Goal: Task Accomplishment & Management: Use online tool/utility

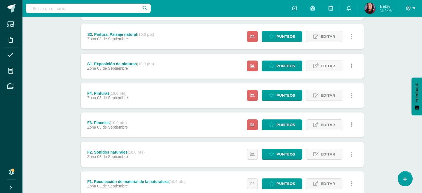
scroll to position [98, 0]
click at [290, 94] on span "Punteos" at bounding box center [286, 95] width 19 height 10
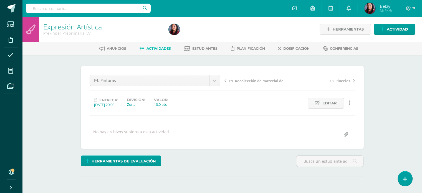
click at [217, 86] on div "F4. Pinturas F1. Recolección de material de la naturaleza F4. Pinturas F3. Pinc…" at bounding box center [154, 83] width 135 height 16
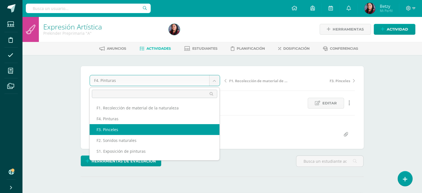
select select "/dashboard/teacher/grade-activity/47512/"
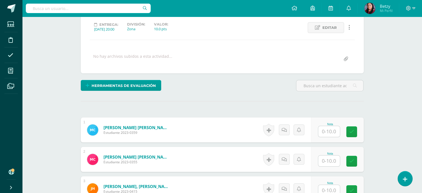
scroll to position [77, 0]
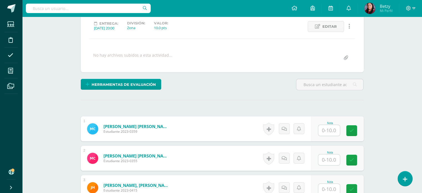
click at [332, 131] on input "text" at bounding box center [330, 130] width 22 height 11
type input "8"
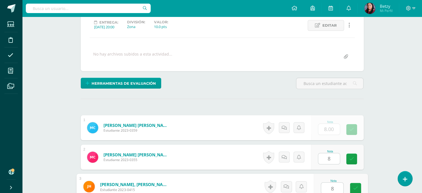
type input "8"
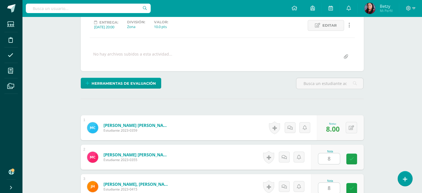
scroll to position [198, 0]
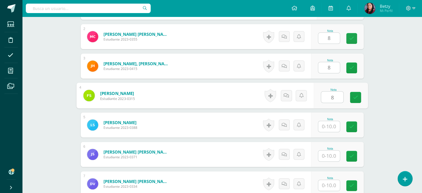
type input "8"
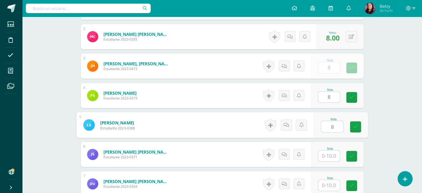
type input "8"
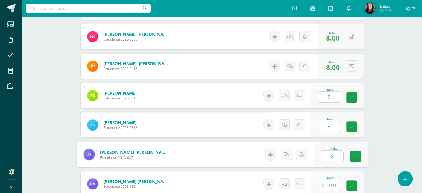
type input "8"
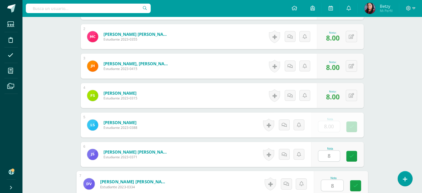
type input "88"
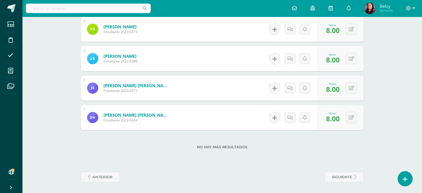
scroll to position [265, 0]
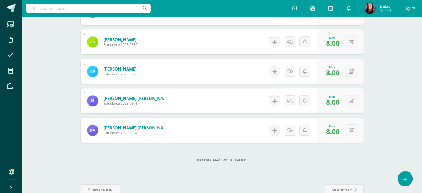
scroll to position [0, 0]
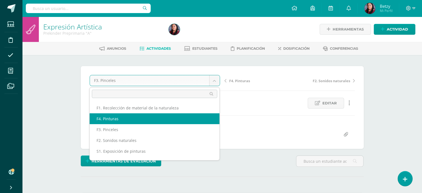
select select "/dashboard/teacher/grade-activity/47521/"
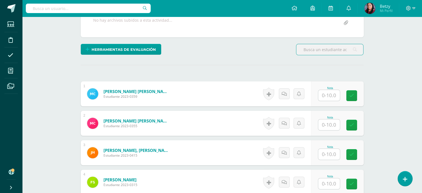
scroll to position [103, 0]
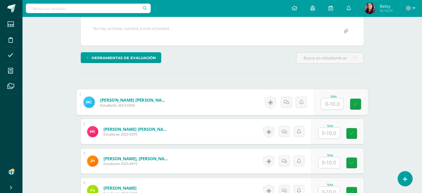
click at [331, 101] on input "text" at bounding box center [332, 103] width 22 height 11
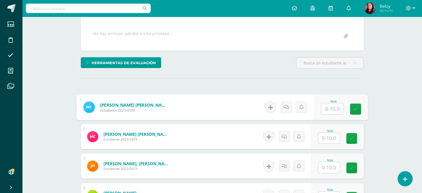
scroll to position [99, 0]
click at [339, 107] on input "text" at bounding box center [332, 108] width 22 height 11
type input "9"
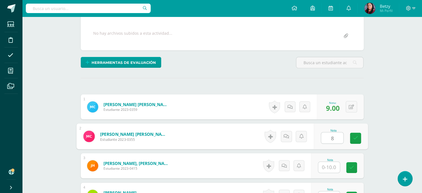
type input "8"
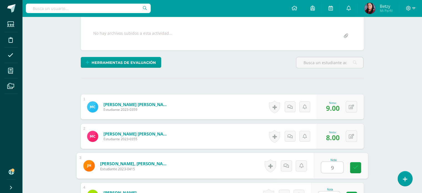
type input "9"
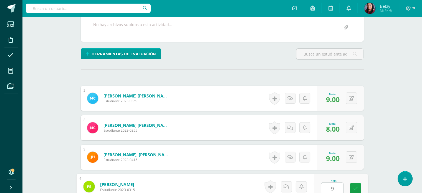
type input "9"
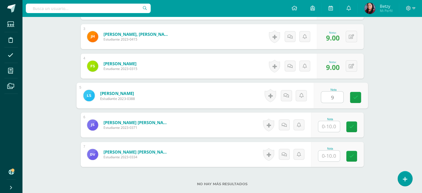
type input "9"
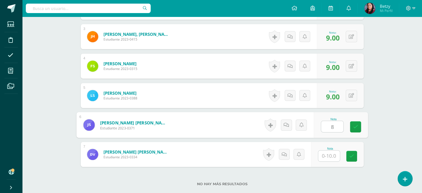
type input "8"
click at [401, 131] on div "Expresión Artística Prekinder Preprimaria "A" Herramientas Detalle de asistenci…" at bounding box center [222, 10] width 400 height 442
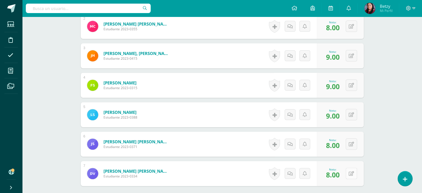
scroll to position [253, 0]
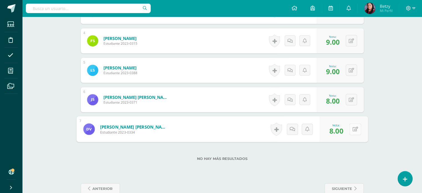
click at [352, 131] on button at bounding box center [356, 129] width 12 height 12
type input "7"
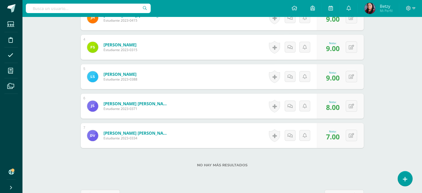
scroll to position [0, 0]
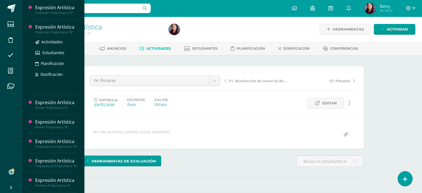
click at [54, 26] on div "Expresión Artística" at bounding box center [56, 27] width 42 height 6
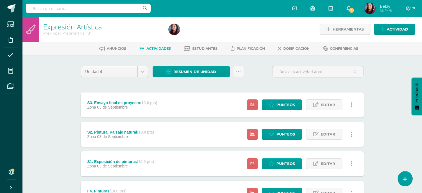
scroll to position [138, 0]
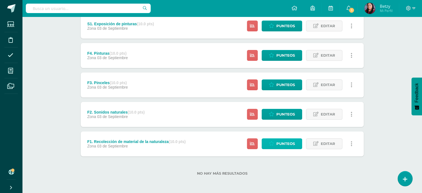
click at [287, 142] on span "Punteos" at bounding box center [286, 144] width 19 height 10
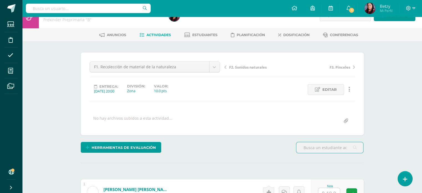
scroll to position [151, 0]
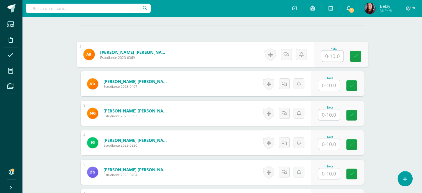
click at [331, 55] on input "text" at bounding box center [332, 56] width 22 height 11
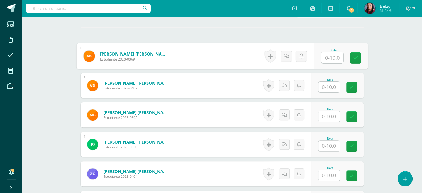
scroll to position [166, 0]
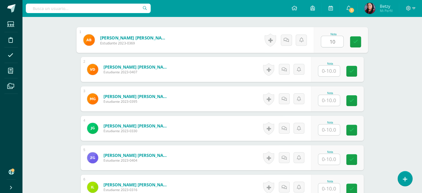
type input "10"
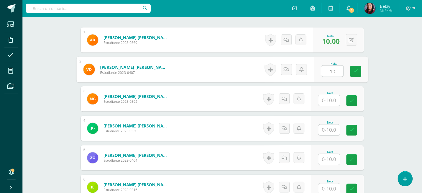
type input "10"
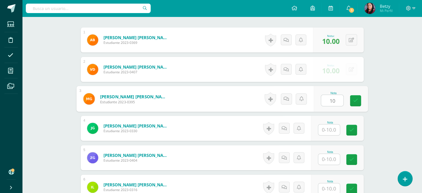
type input "10"
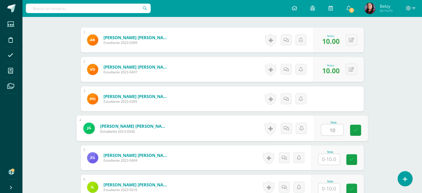
type input "10"
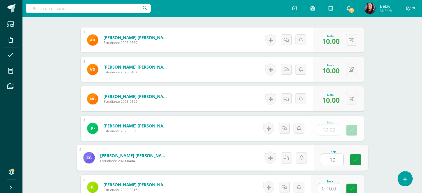
type input "10"
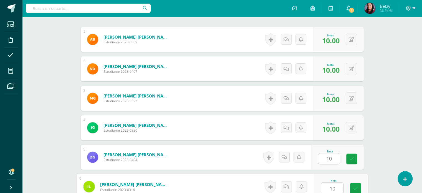
type input "10"
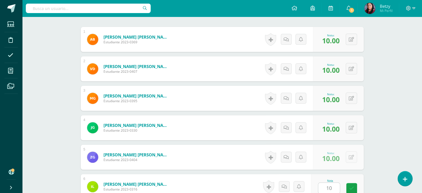
scroll to position [287, 0]
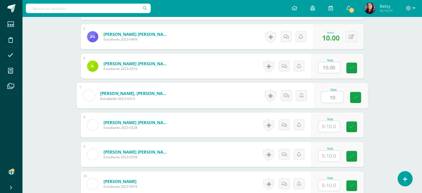
type input "10"
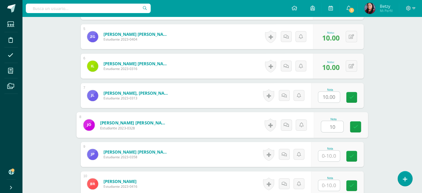
type input "10"
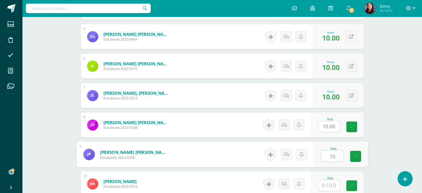
type input "10"
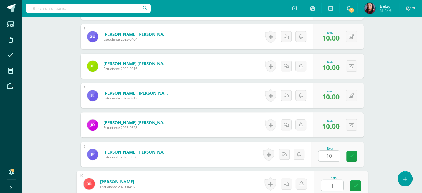
type input "10"
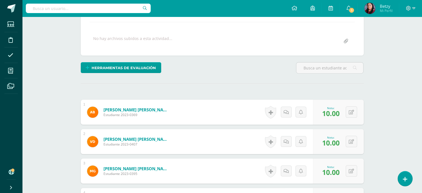
scroll to position [0, 0]
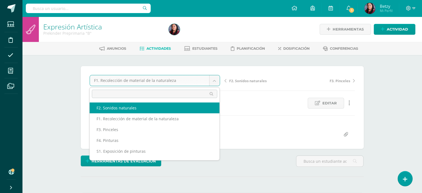
select select "/dashboard/teacher/grade-activity/47501/"
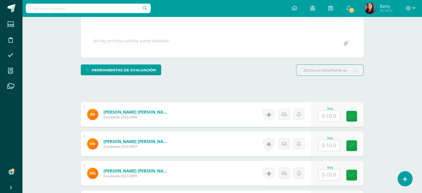
scroll to position [97, 0]
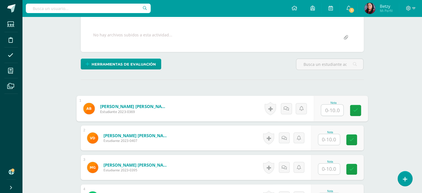
click at [329, 108] on input "text" at bounding box center [332, 110] width 22 height 11
type input "7"
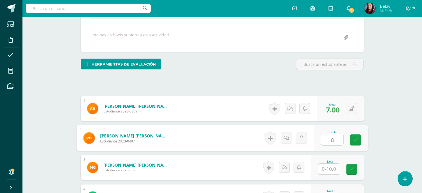
type input "8"
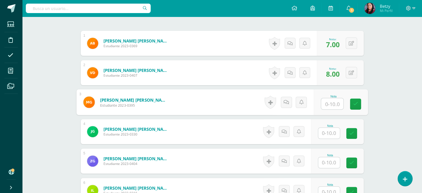
scroll to position [164, 0]
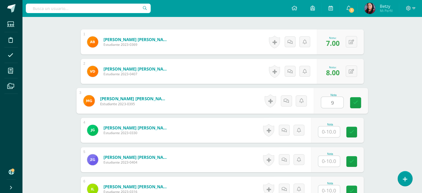
type input "9"
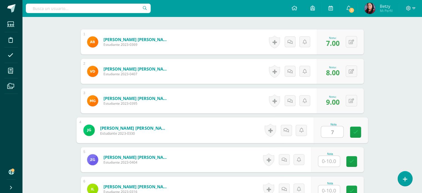
type input "7"
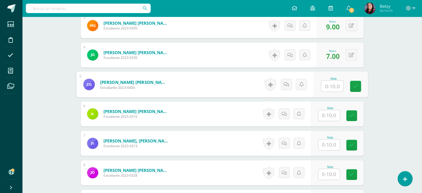
scroll to position [241, 0]
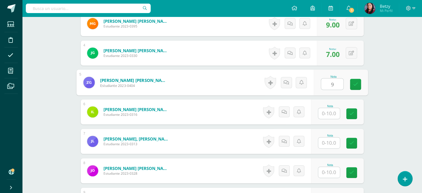
type input "9"
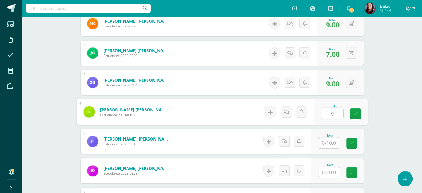
type input "9"
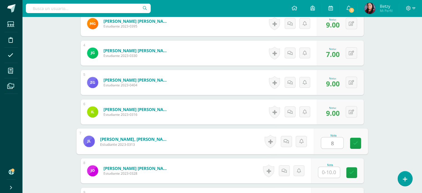
type input "8"
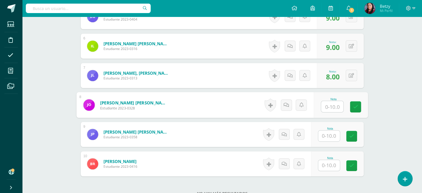
scroll to position [316, 0]
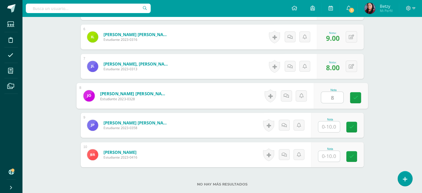
type input "8"
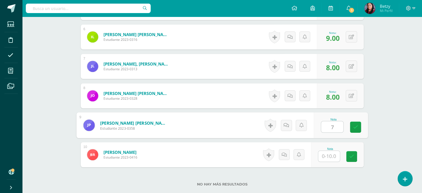
type input "7"
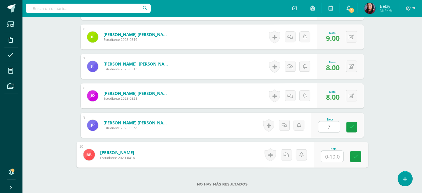
click at [332, 156] on input "text" at bounding box center [332, 156] width 22 height 11
type input "9"
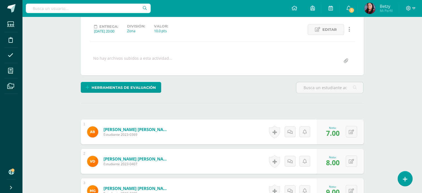
scroll to position [0, 0]
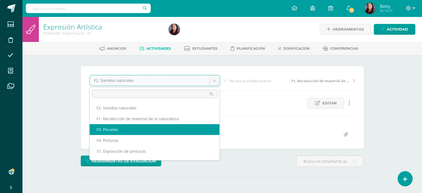
select select "/dashboard/teacher/grade-activity/47509/"
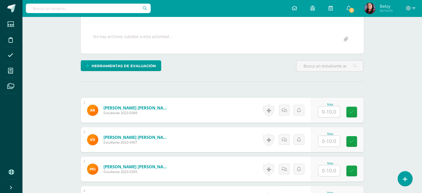
scroll to position [100, 0]
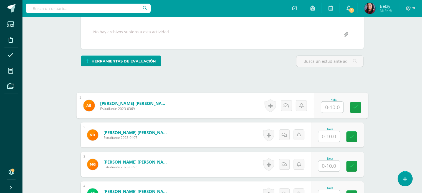
click at [332, 103] on input "text" at bounding box center [332, 107] width 22 height 11
type input "9"
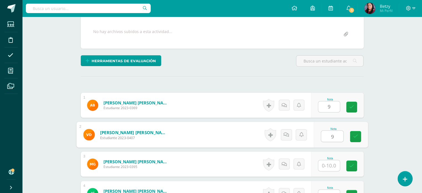
type input "9"
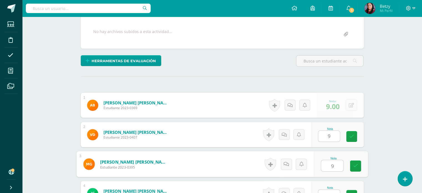
type input "9"
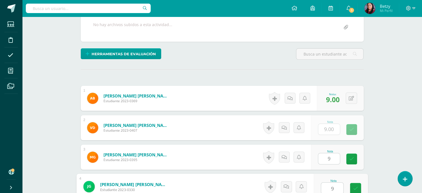
type input "9"
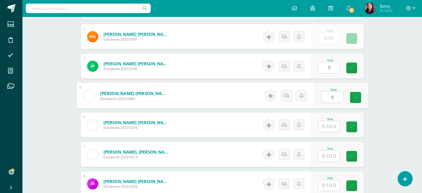
type input "9"
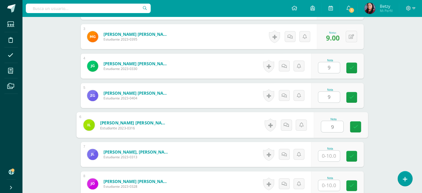
type input "9"
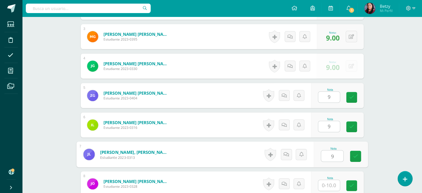
type input "9"
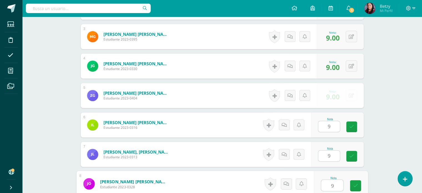
type input "9"
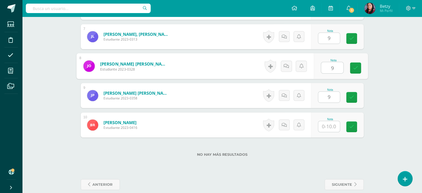
type input "9"
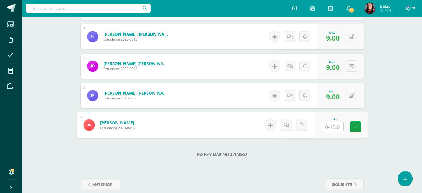
type input "8"
type input "9"
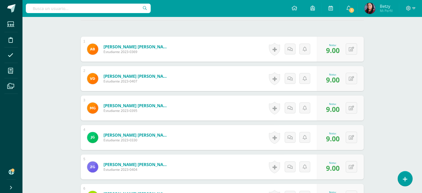
scroll to position [157, 0]
click at [353, 50] on icon at bounding box center [356, 48] width 6 height 5
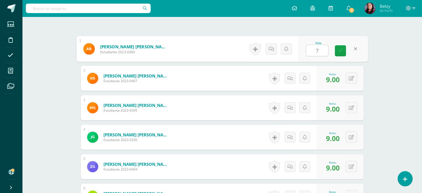
type input "7"
click at [382, 96] on div "Expresión Artística Prekinder Preprimaria "B" Herramientas Detalle de asistenci…" at bounding box center [222, 125] width 400 height 530
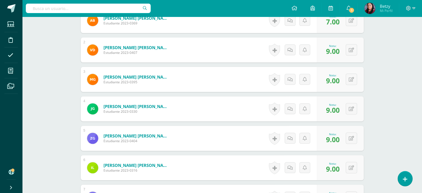
scroll to position [185, 0]
click at [350, 54] on button at bounding box center [356, 50] width 12 height 12
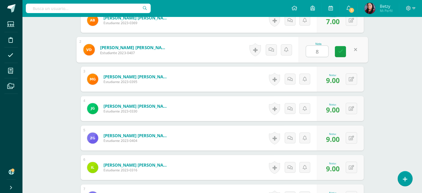
type input "8"
click at [393, 84] on div "Expresión Artística Prekinder Preprimaria "B" Herramientas Detalle de asistenci…" at bounding box center [222, 96] width 400 height 530
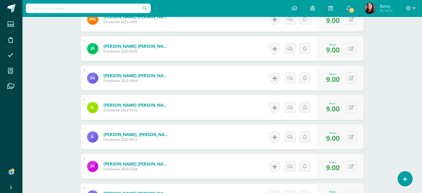
scroll to position [247, 0]
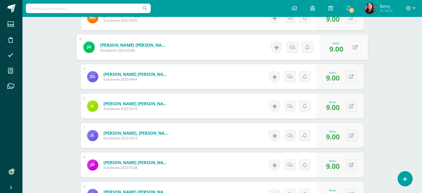
click at [355, 47] on button at bounding box center [356, 47] width 12 height 12
type input "7"
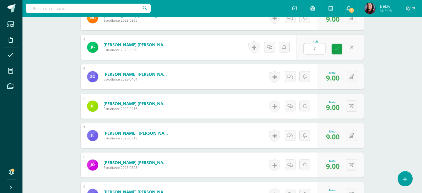
click at [393, 112] on div "Expresión Artística Prekinder Preprimaria "B" Herramientas Detalle de asistenci…" at bounding box center [222, 35] width 400 height 530
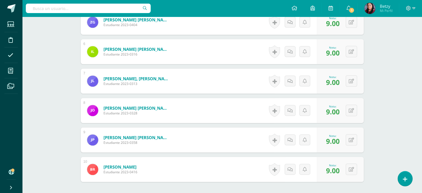
scroll to position [324, 0]
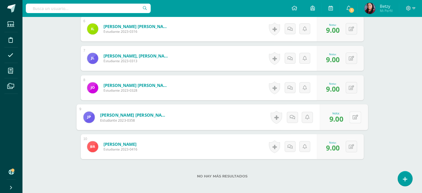
click at [355, 114] on button at bounding box center [356, 117] width 12 height 12
type input "7"
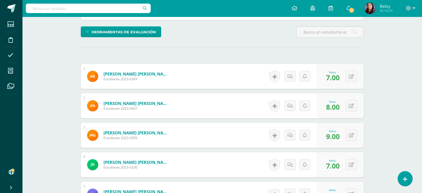
scroll to position [0, 0]
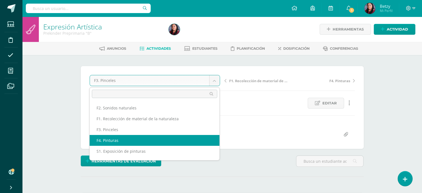
select select "/dashboard/teacher/grade-activity/47518/"
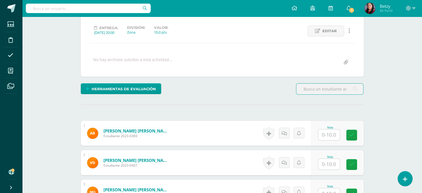
scroll to position [72, 0]
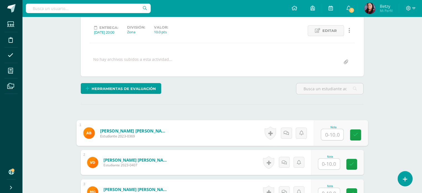
click at [330, 133] on input "text" at bounding box center [332, 134] width 22 height 11
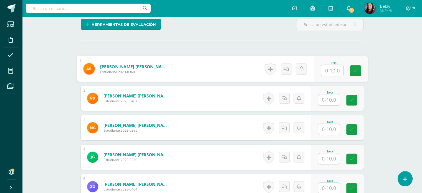
scroll to position [137, 0]
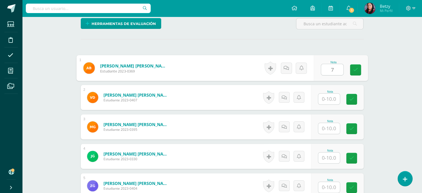
type input "7"
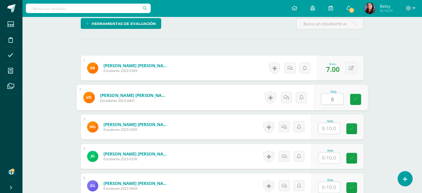
type input "8"
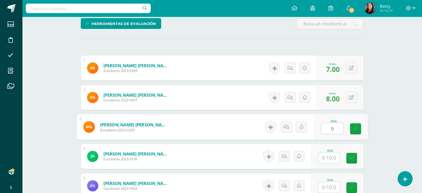
type input "9"
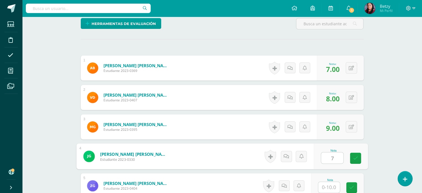
type input "7"
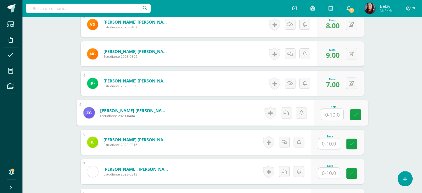
scroll to position [212, 0]
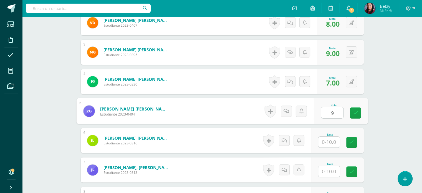
type input "9"
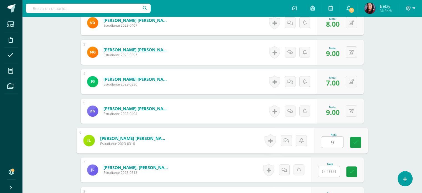
type input "9"
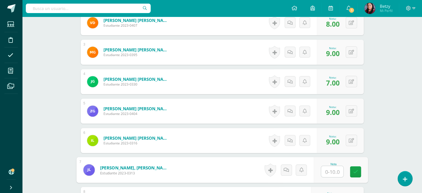
type input "9"
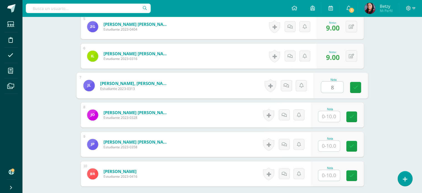
scroll to position [297, 0]
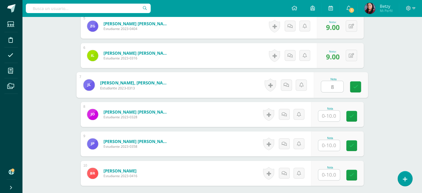
type input "8"
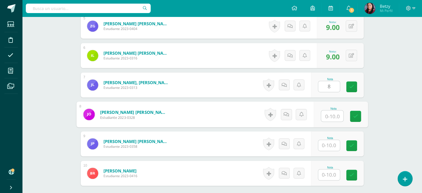
click at [334, 117] on input "text" at bounding box center [332, 116] width 22 height 11
type input "8"
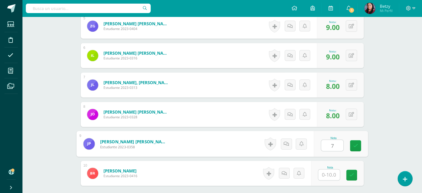
type input "7"
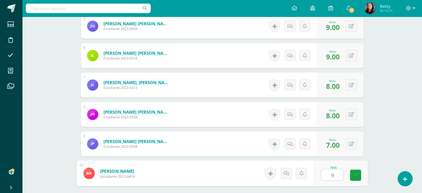
type input "9"
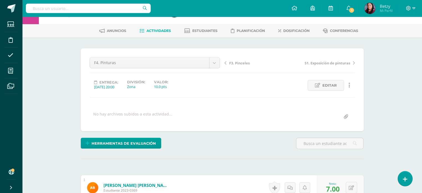
scroll to position [0, 0]
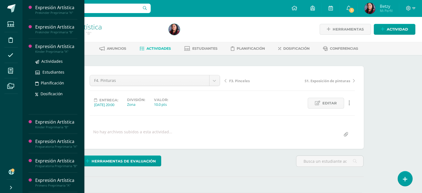
click at [59, 45] on div "Expresión Artística" at bounding box center [56, 46] width 42 height 6
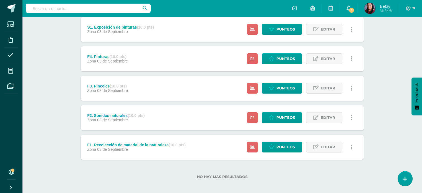
scroll to position [135, 0]
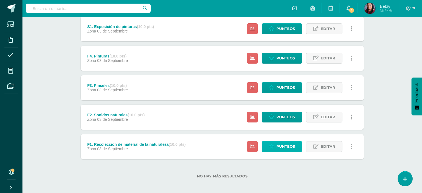
click at [290, 144] on span "Punteos" at bounding box center [286, 146] width 19 height 10
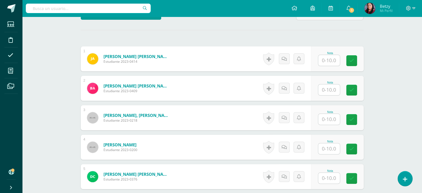
scroll to position [147, 0]
click at [335, 59] on input "text" at bounding box center [332, 60] width 22 height 11
click at [335, 64] on input "text" at bounding box center [332, 60] width 22 height 11
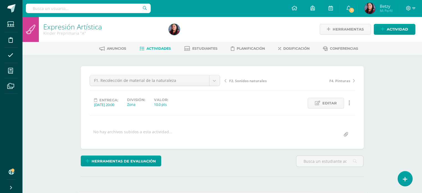
scroll to position [117, 0]
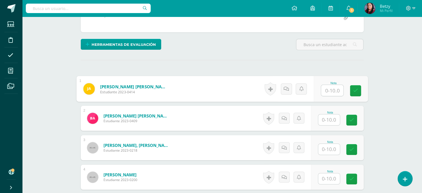
click at [338, 90] on input "text" at bounding box center [332, 90] width 22 height 11
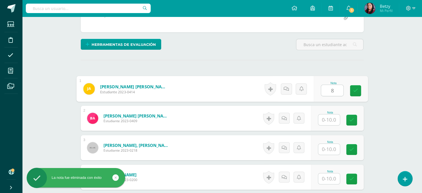
type input "8"
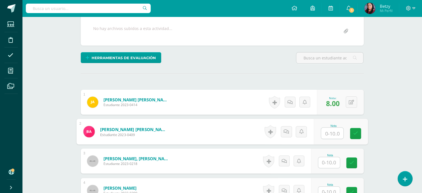
scroll to position [157, 0]
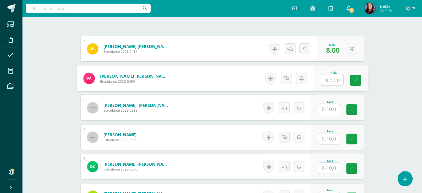
click at [337, 79] on input "text" at bounding box center [332, 79] width 22 height 11
type input "8"
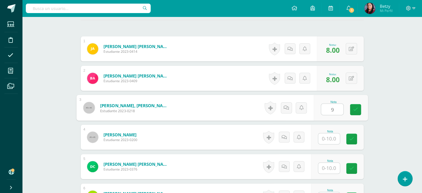
type input "9"
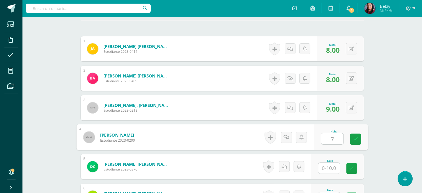
type input "7"
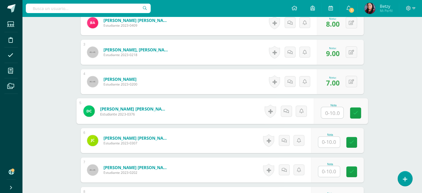
scroll to position [213, 0]
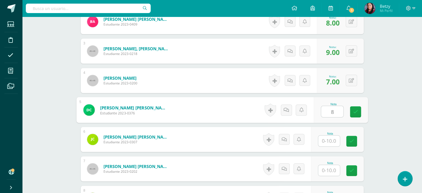
type input "8"
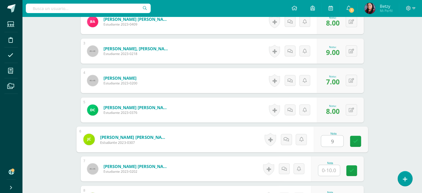
type input "9"
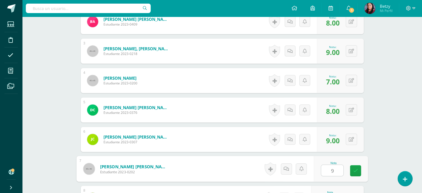
type input "9"
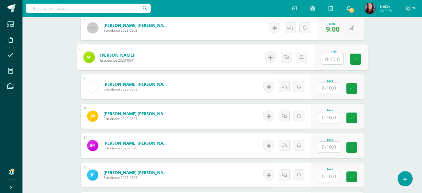
scroll to position [355, 0]
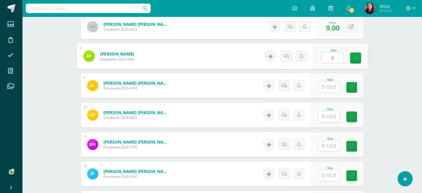
type input "9"
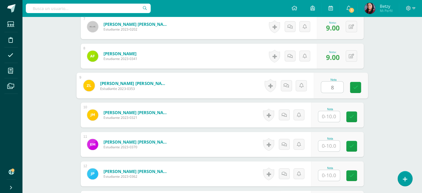
type input "8"
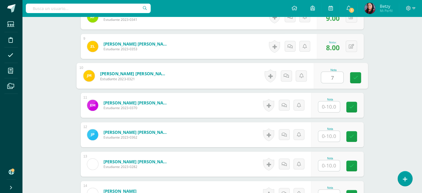
scroll to position [394, 0]
type input "7"
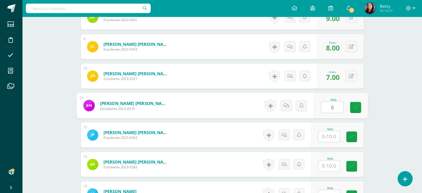
type input "8"
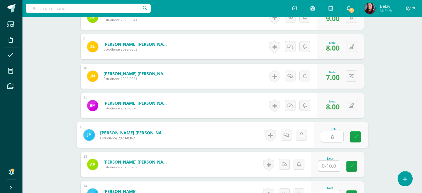
type input "8"
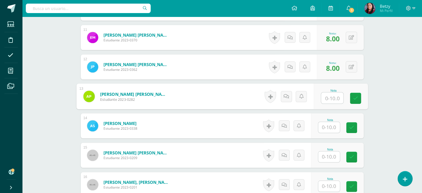
scroll to position [474, 0]
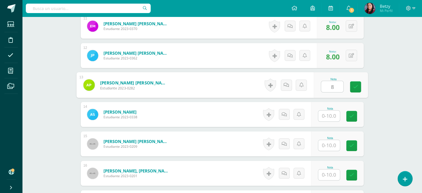
type input "8"
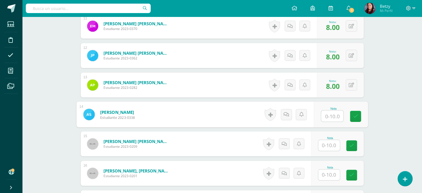
type input "9"
type input "8"
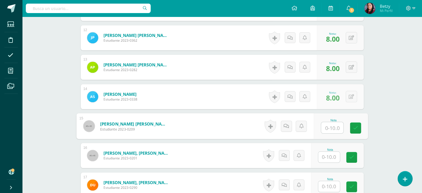
scroll to position [513, 0]
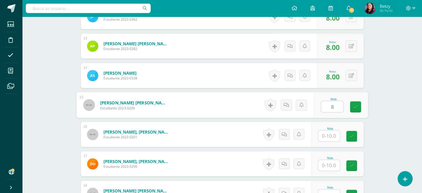
type input "8"
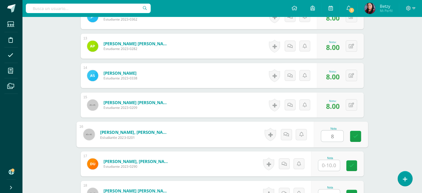
type input "8"
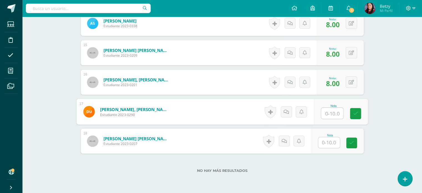
scroll to position [575, 0]
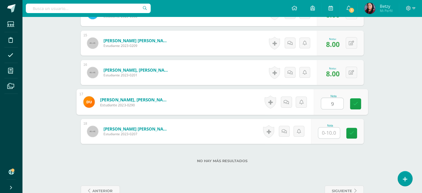
type input "9"
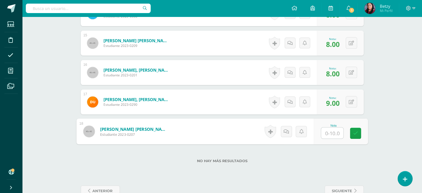
type input "8"
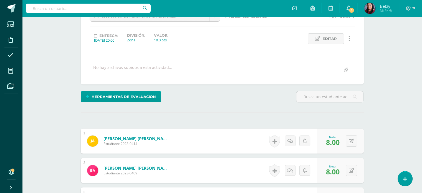
scroll to position [0, 0]
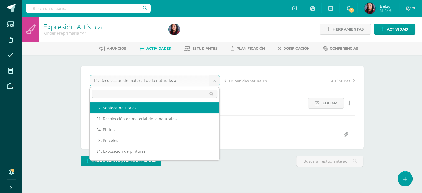
select select "/dashboard/teacher/grade-activity/47502/"
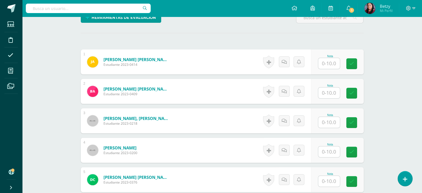
scroll to position [144, 0]
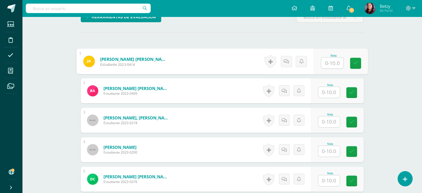
click at [329, 63] on input "text" at bounding box center [332, 62] width 22 height 11
type input "8"
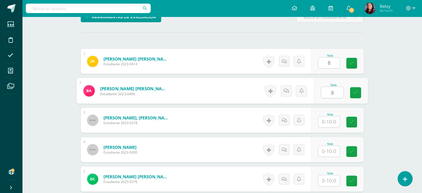
type input "8"
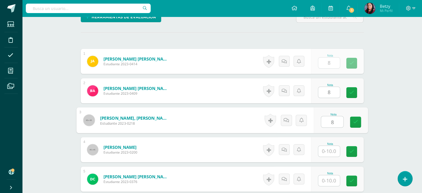
type input "8"
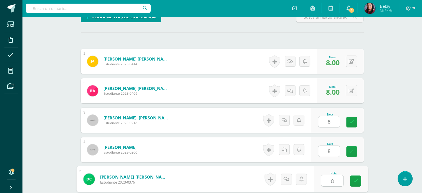
type input "8"
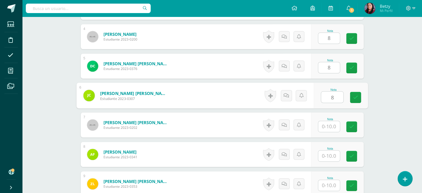
type input "8"
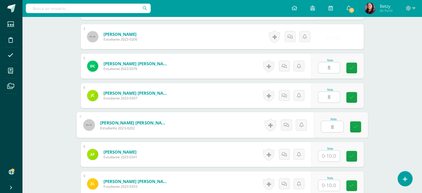
type input "8"
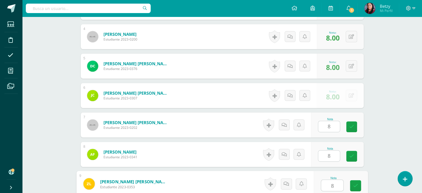
type input "8"
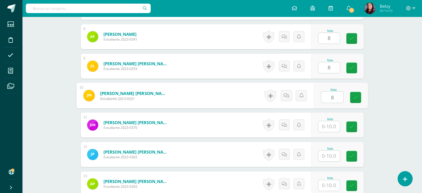
type input "8"
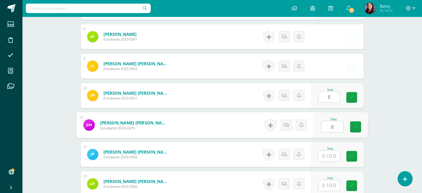
type input "8"
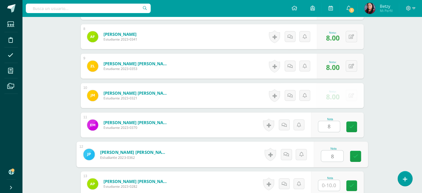
type input "8"
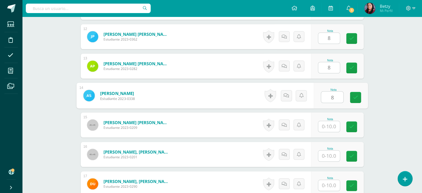
type input "8"
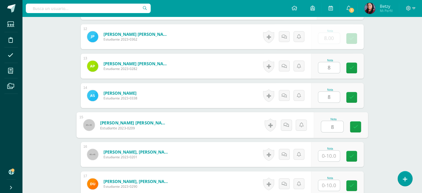
type input "8"
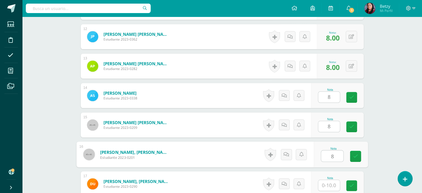
type input "8"
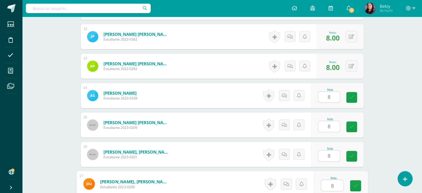
type input "8"
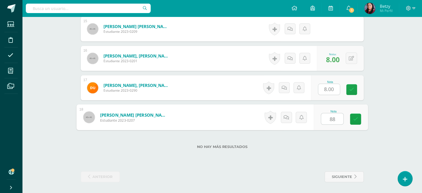
type input "0"
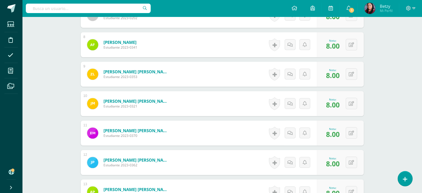
scroll to position [367, 0]
click at [355, 104] on button at bounding box center [356, 103] width 12 height 12
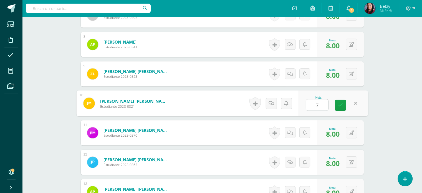
type input "7"
click at [400, 111] on div "Expresión Artística Kinder Preprimaria "A" Herramientas Detalle de asistencias …" at bounding box center [222, 32] width 400 height 765
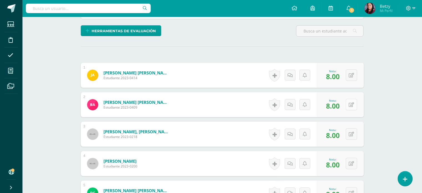
scroll to position [136, 0]
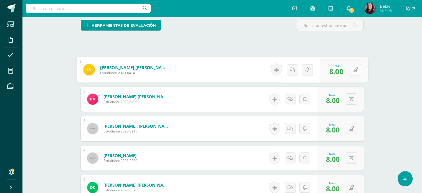
click at [353, 67] on icon at bounding box center [356, 69] width 6 height 5
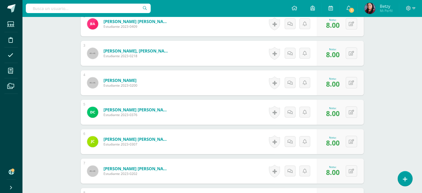
scroll to position [211, 0]
click at [354, 51] on button at bounding box center [356, 53] width 12 height 12
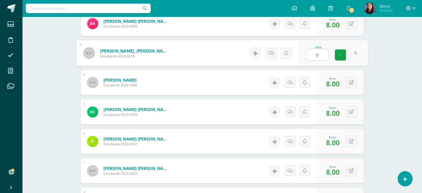
type input "9"
click at [382, 102] on div "Expresión Artística Kinder Preprimaria "A" Herramientas Detalle de asistencias …" at bounding box center [222, 187] width 400 height 765
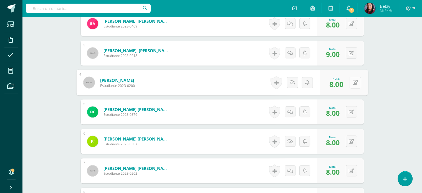
click at [355, 84] on button at bounding box center [356, 83] width 12 height 12
type input "7"
click at [389, 120] on div "Expresión Artística Kinder Preprimaria "A" Herramientas Detalle de asistencias …" at bounding box center [222, 187] width 400 height 765
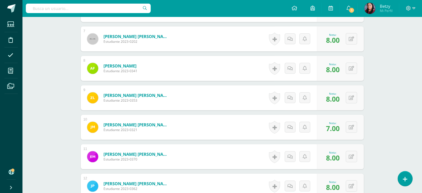
scroll to position [344, 0]
click at [355, 65] on button at bounding box center [356, 68] width 12 height 12
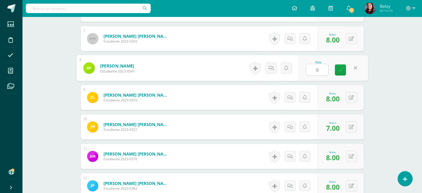
type input "9"
click at [400, 93] on div "Expresión Artística Kinder Preprimaria "A" Herramientas Detalle de asistencias …" at bounding box center [222, 55] width 400 height 765
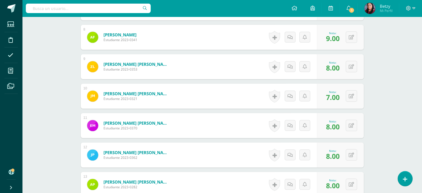
scroll to position [402, 0]
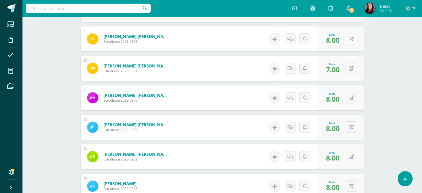
click at [354, 38] on icon at bounding box center [351, 39] width 5 height 5
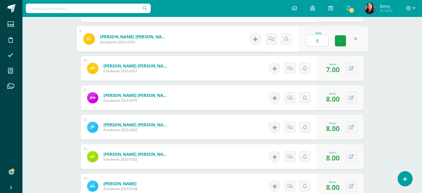
type input "9"
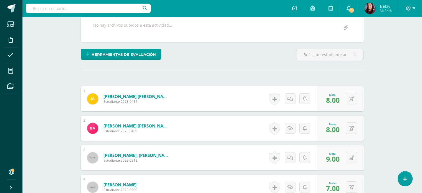
scroll to position [0, 0]
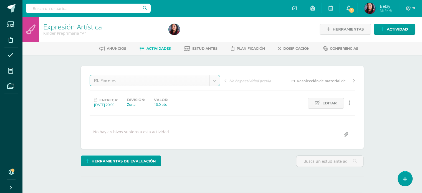
select select "/dashboard/teacher/grade-activity/47510/"
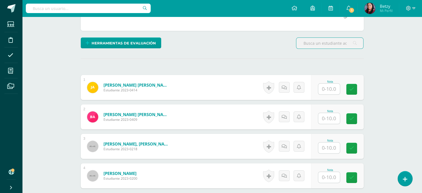
scroll to position [119, 0]
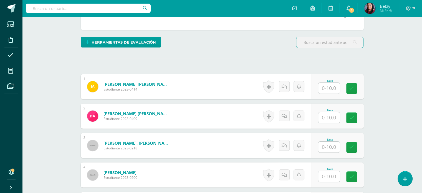
click at [327, 87] on input "text" at bounding box center [330, 88] width 22 height 11
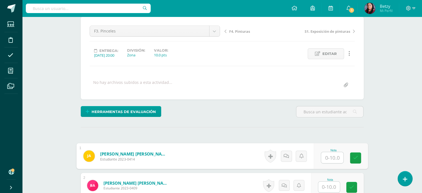
scroll to position [0, 0]
